Goal: Check status: Check status

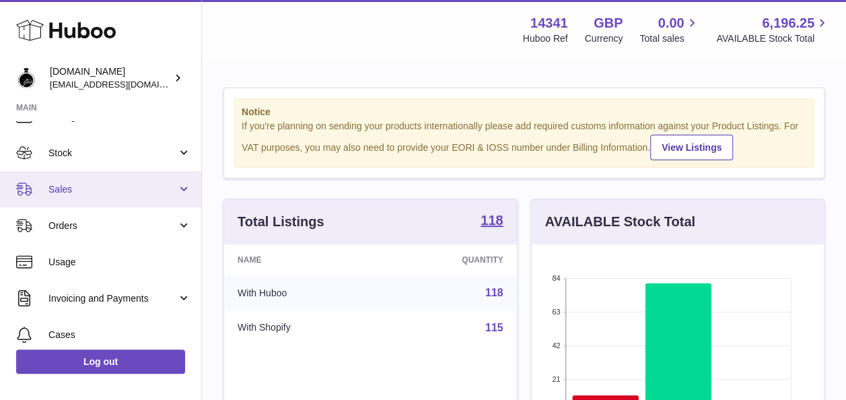
scroll to position [57, 0]
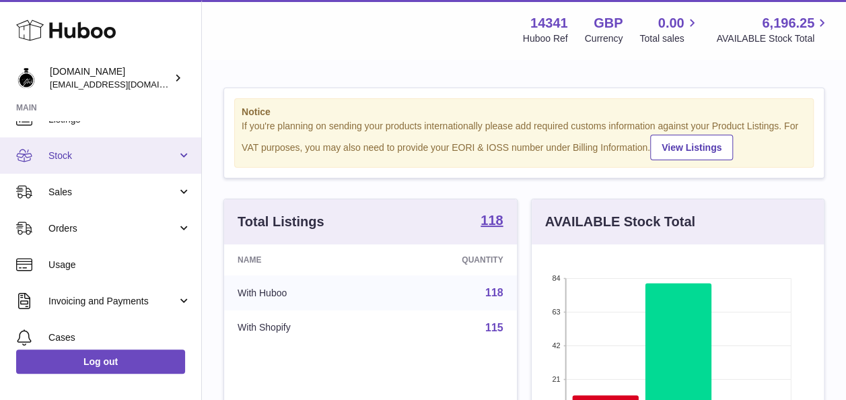
click at [106, 162] on link "Stock" at bounding box center [100, 155] width 201 height 36
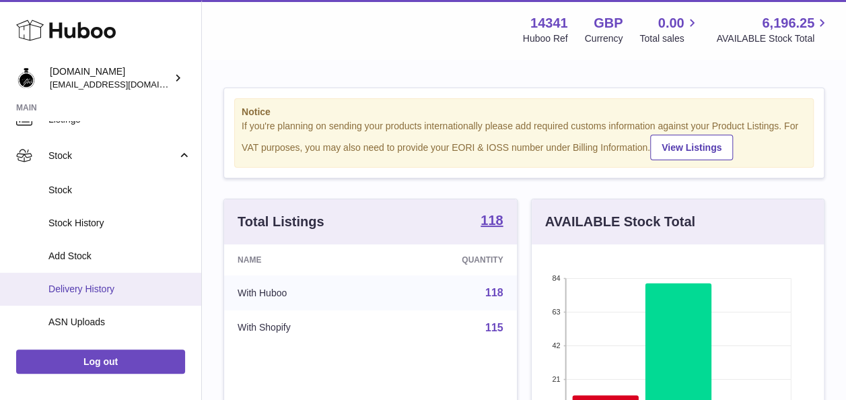
click at [116, 291] on span "Delivery History" at bounding box center [119, 289] width 143 height 13
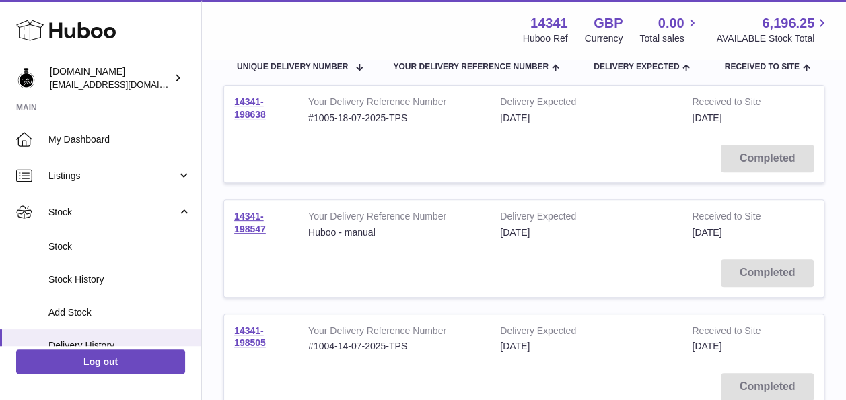
scroll to position [157, 0]
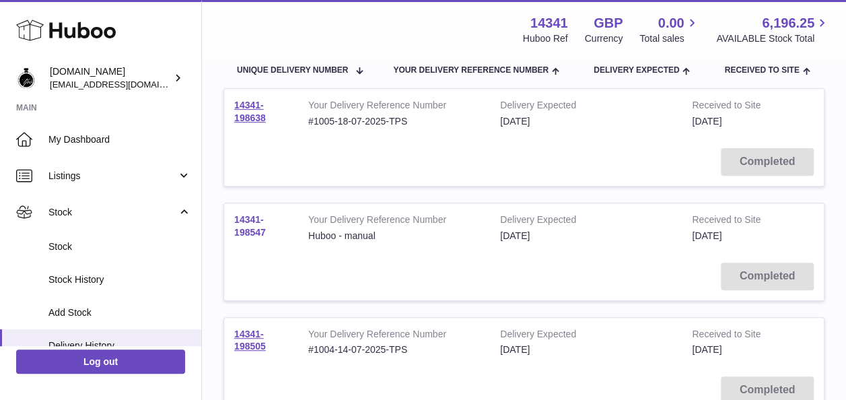
click at [254, 235] on link "14341-198547" at bounding box center [250, 226] width 32 height 24
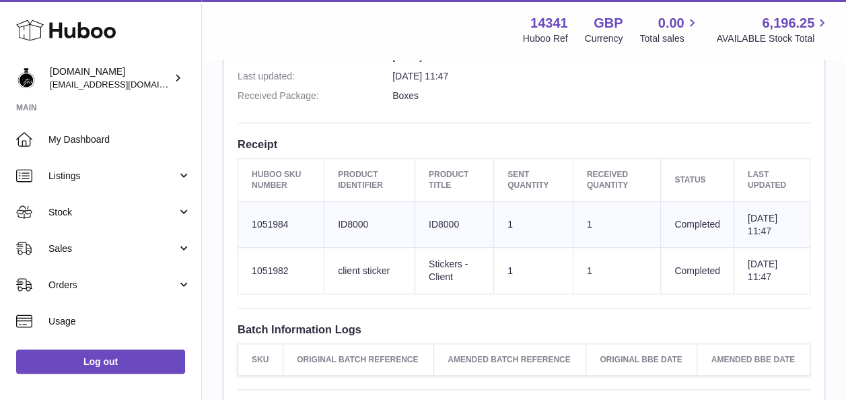
scroll to position [445, 0]
drag, startPoint x: 297, startPoint y: 266, endPoint x: 239, endPoint y: 265, distance: 57.9
click at [239, 265] on td "Huboo SKU Number 1051982" at bounding box center [281, 270] width 86 height 46
copy td "1051982"
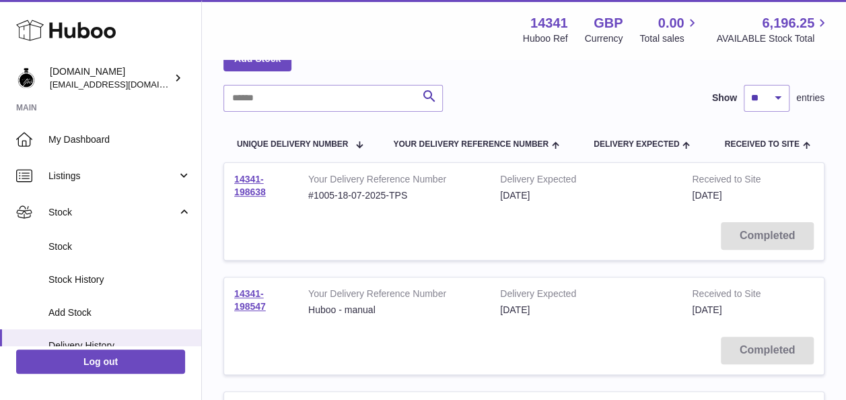
scroll to position [82, 0]
